Goal: Task Accomplishment & Management: Complete application form

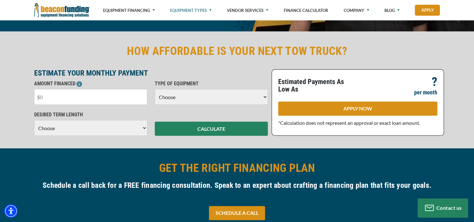
scroll to position [157, 0]
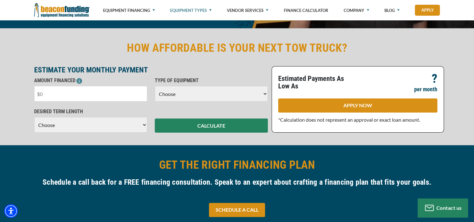
click at [222, 91] on select "Choose Backhoe Boom/Bucket Truck Chipper Commercial Mower Crane DTG/DTF Printin…" at bounding box center [211, 94] width 113 height 16
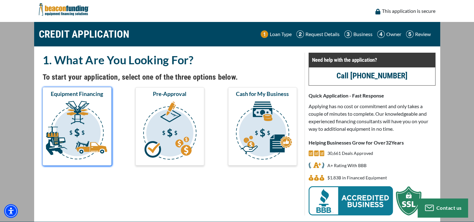
click at [64, 112] on img "submit" at bounding box center [77, 131] width 66 height 63
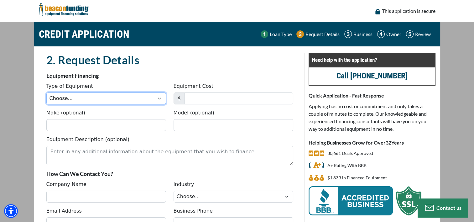
click at [113, 97] on select "Choose... Backhoe Boom/Bucket Truck Chipper Commercial Mower Crane DTG/DTF Prin…" at bounding box center [106, 99] width 120 height 12
select select "5"
click at [46, 93] on select "Choose... Backhoe Boom/Bucket Truck Chipper Commercial Mower Crane DTG/DTF Prin…" at bounding box center [106, 99] width 120 height 12
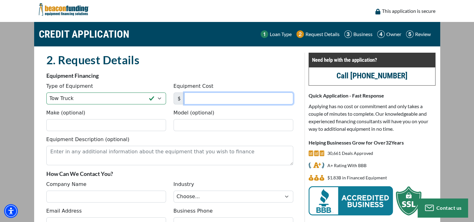
click at [195, 97] on input "Equipment Cost" at bounding box center [238, 99] width 109 height 12
